Goal: Find specific page/section: Find specific page/section

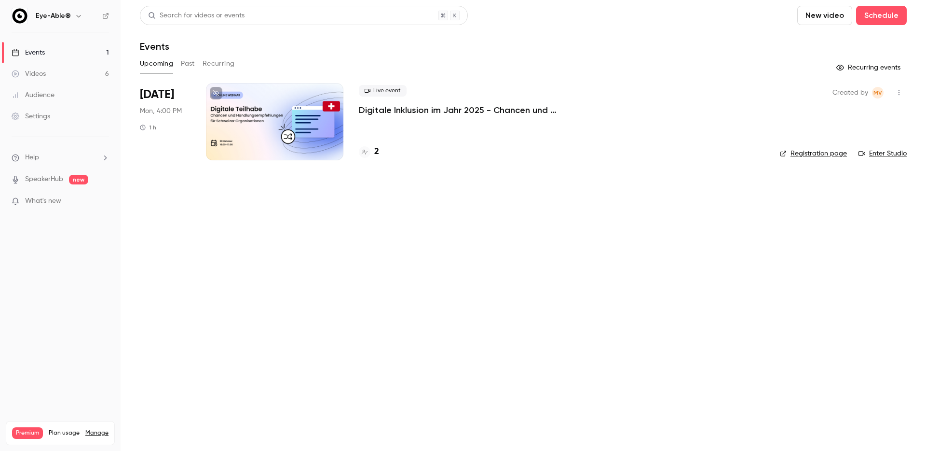
click at [186, 62] on button "Past" at bounding box center [188, 63] width 14 height 15
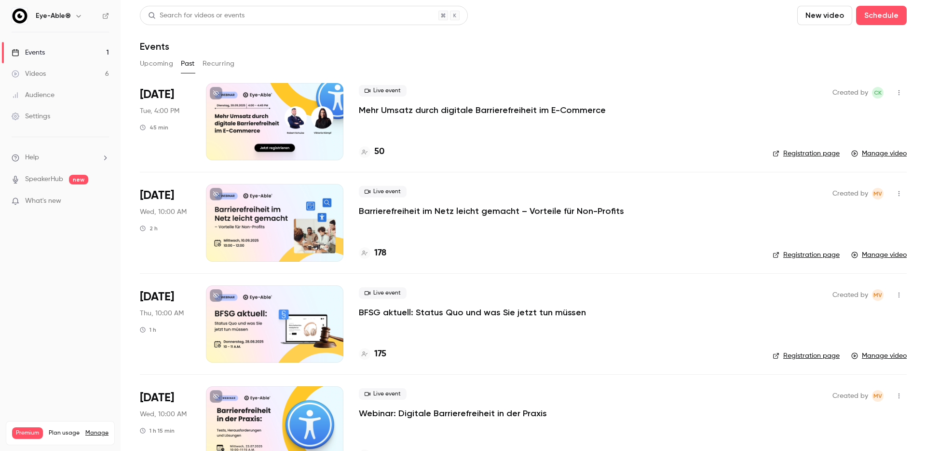
click at [377, 152] on h4 "50" at bounding box center [379, 151] width 10 height 13
